Goal: Information Seeking & Learning: Learn about a topic

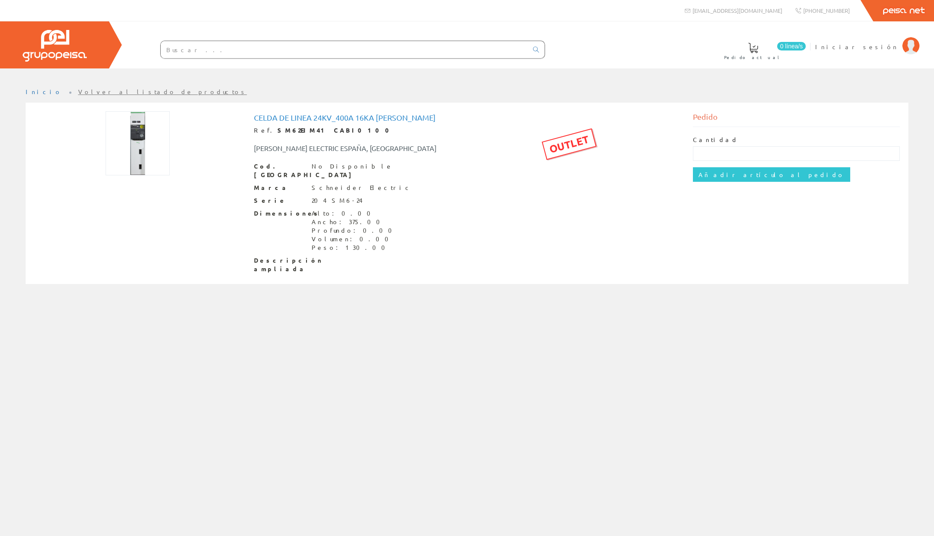
click at [136, 147] on img at bounding box center [138, 143] width 64 height 64
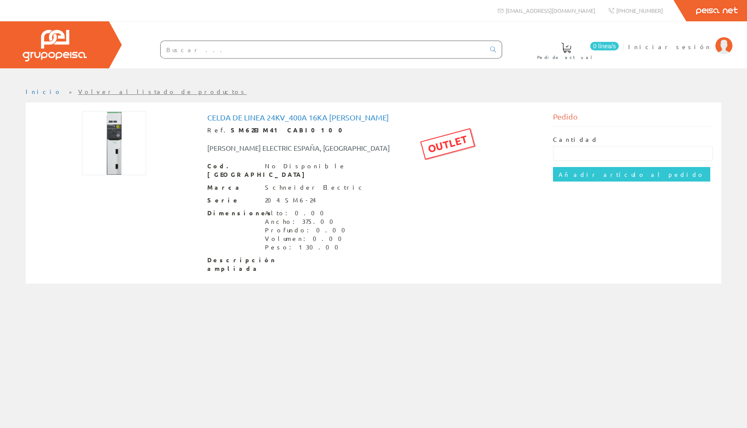
click at [187, 45] on input "text" at bounding box center [323, 49] width 325 height 17
